Goal: Task Accomplishment & Management: Use online tool/utility

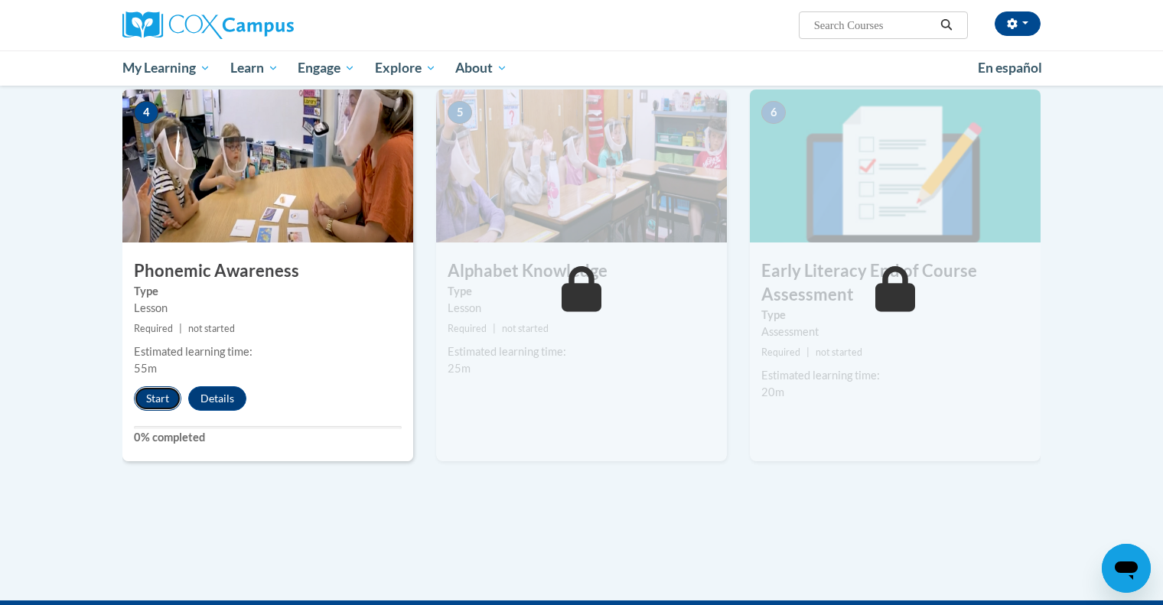
click at [164, 393] on button "Start" at bounding box center [157, 398] width 47 height 24
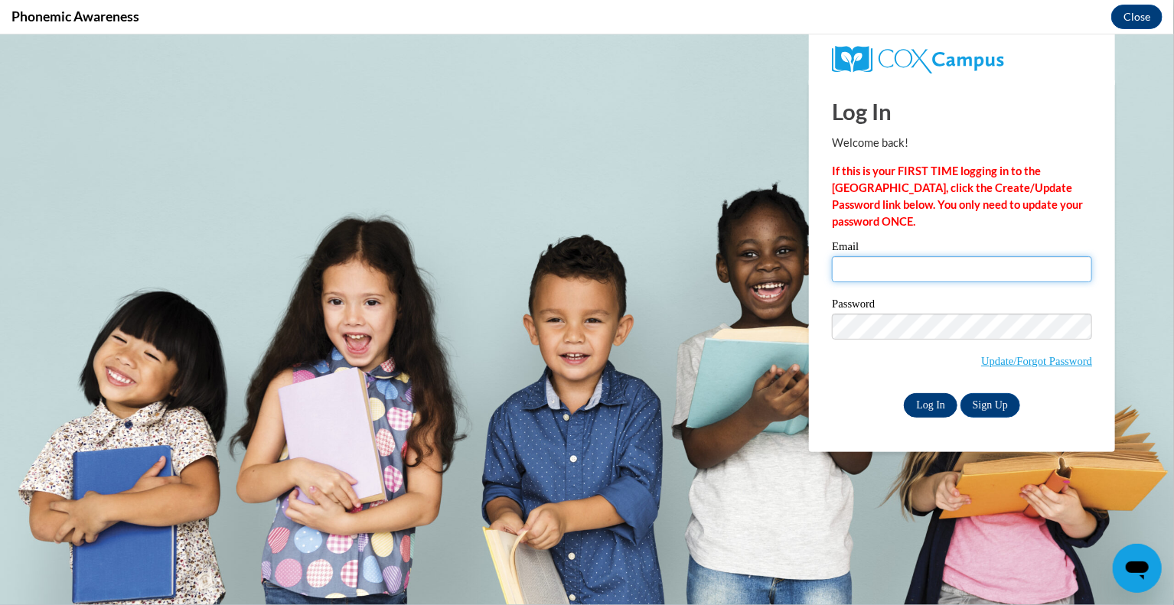
type input "[EMAIL_ADDRESS][DOMAIN_NAME]"
click at [924, 406] on input "Log In" at bounding box center [931, 404] width 54 height 24
